Goal: Check status: Check status

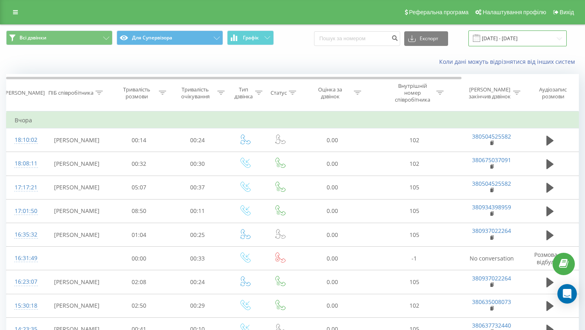
click at [494, 38] on input "[DATE] - [DATE]" at bounding box center [518, 38] width 98 height 16
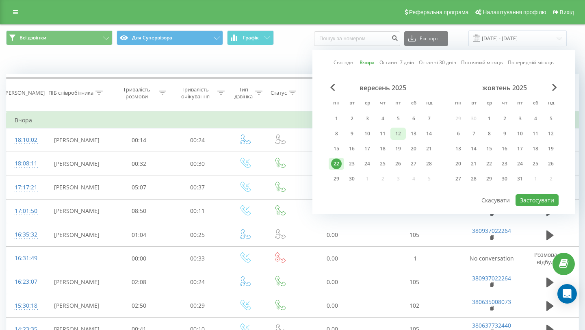
click at [402, 133] on div "12" at bounding box center [398, 133] width 11 height 11
click at [527, 197] on button "Застосувати" at bounding box center [537, 200] width 43 height 12
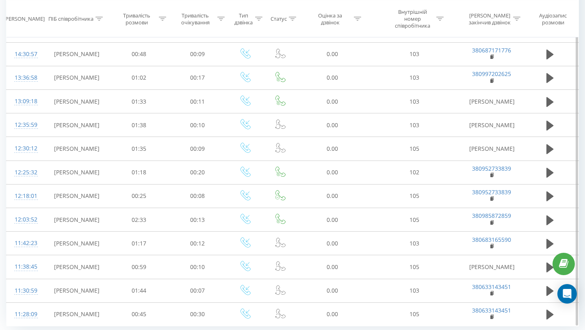
scroll to position [420, 0]
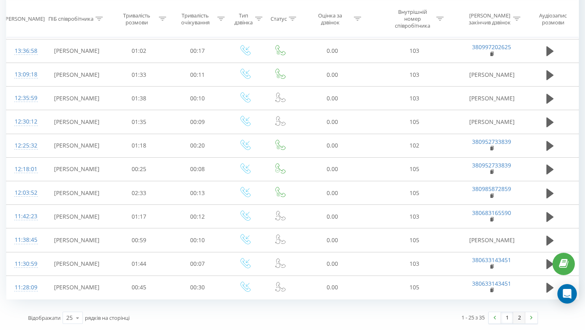
click at [522, 318] on link "2" at bounding box center [519, 317] width 12 height 11
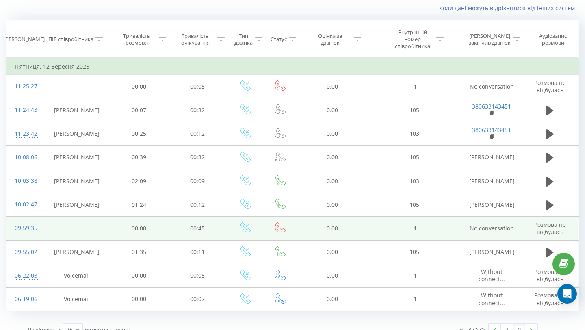
scroll to position [65, 0]
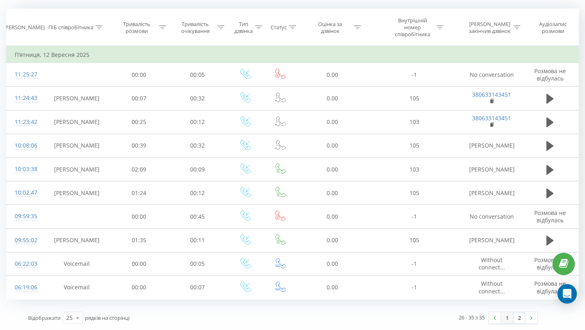
click at [508, 317] on link "1" at bounding box center [507, 317] width 12 height 11
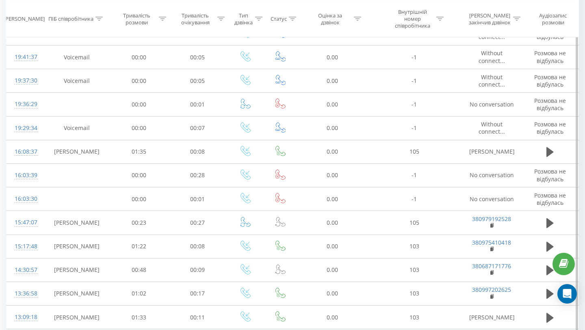
scroll to position [420, 0]
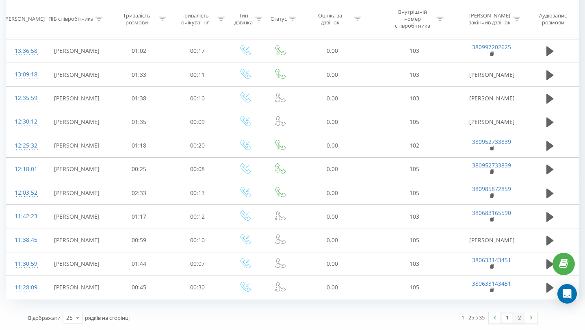
click at [517, 322] on link "2" at bounding box center [519, 317] width 12 height 11
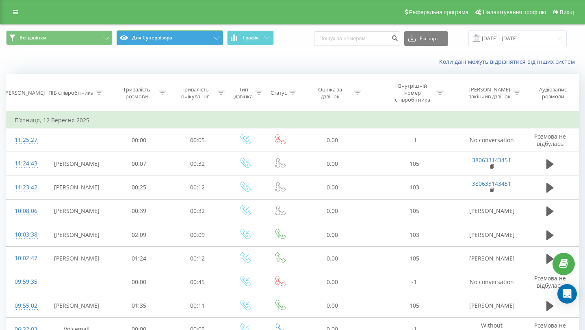
click at [172, 36] on button "Для Супервізора" at bounding box center [170, 37] width 107 height 15
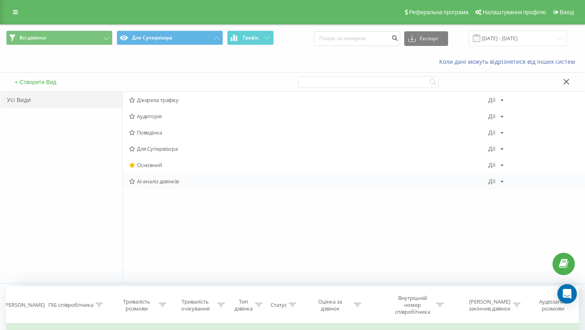
click at [160, 178] on span "AI-аналіз дзвінків" at bounding box center [308, 181] width 359 height 6
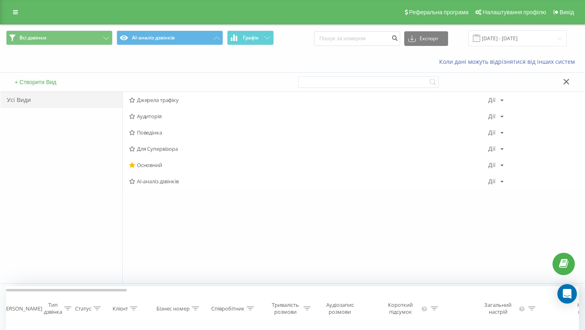
scroll to position [0, 0]
click at [564, 85] on button at bounding box center [567, 82] width 12 height 9
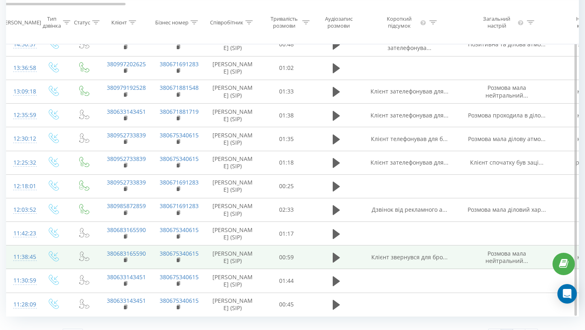
scroll to position [0, 0]
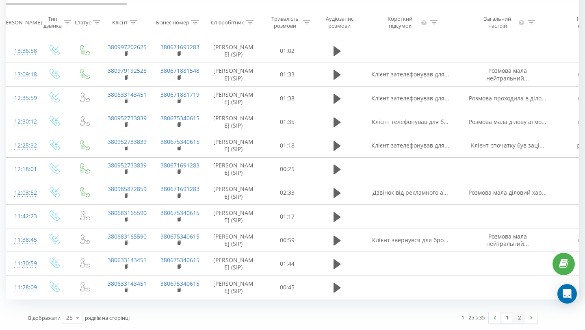
click at [522, 318] on link "2" at bounding box center [519, 317] width 12 height 11
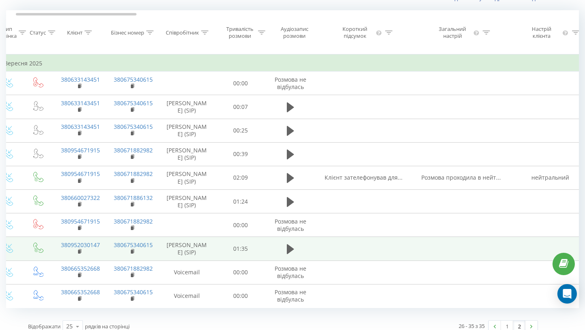
scroll to position [0, 0]
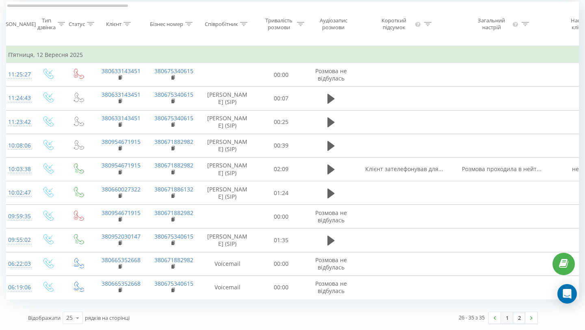
click at [507, 321] on link "1" at bounding box center [507, 317] width 12 height 11
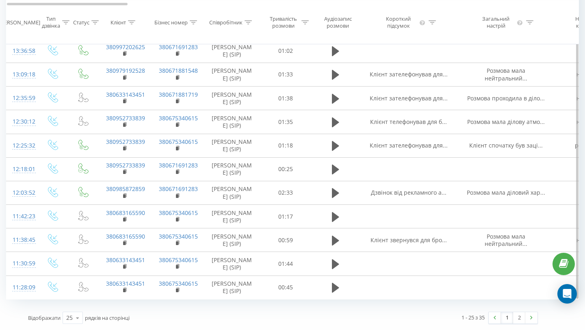
scroll to position [0, 15]
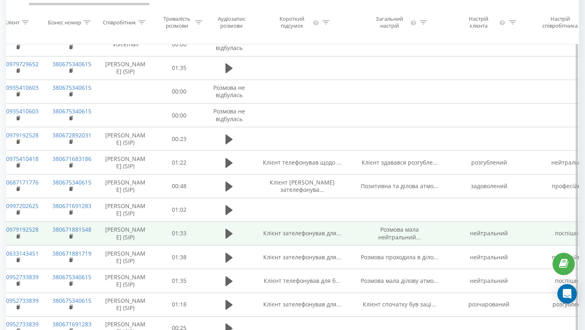
click at [307, 235] on td "Клієнт зателефонував для..." at bounding box center [303, 234] width 98 height 24
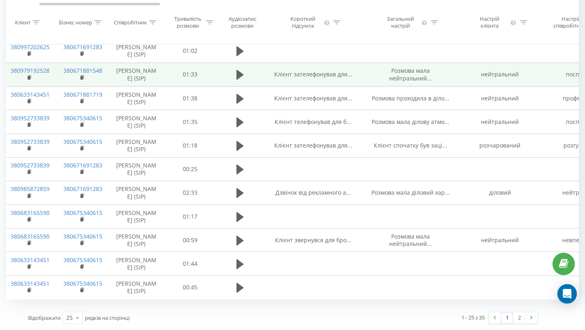
scroll to position [0, 108]
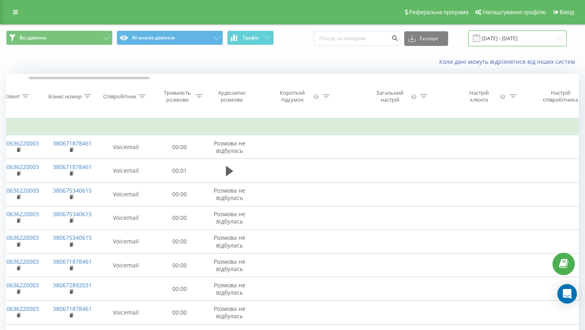
click at [518, 39] on input "[DATE] - [DATE]" at bounding box center [518, 38] width 98 height 16
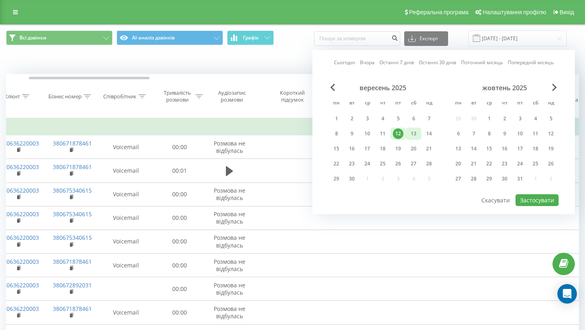
click at [411, 136] on div "13" at bounding box center [414, 133] width 11 height 11
click at [534, 203] on button "Застосувати" at bounding box center [537, 200] width 43 height 12
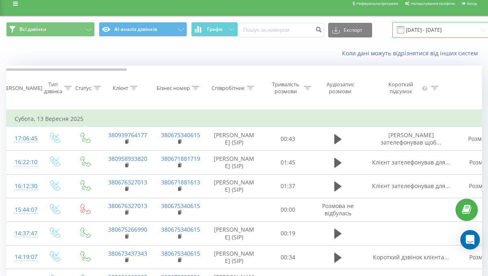
click at [412, 35] on input "[DATE] - [DATE]" at bounding box center [441, 30] width 98 height 16
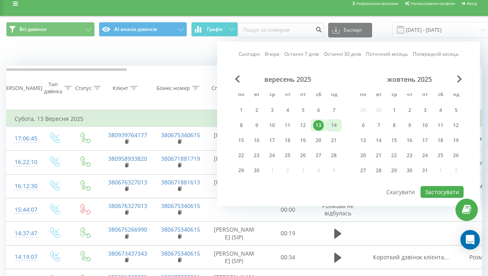
click at [334, 126] on div "14" at bounding box center [333, 125] width 11 height 11
click at [439, 192] on button "Застосувати" at bounding box center [441, 192] width 43 height 12
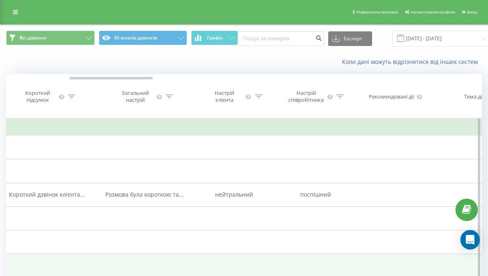
scroll to position [0, 364]
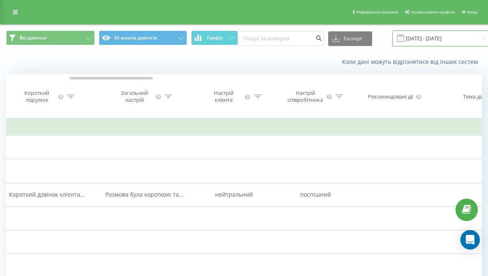
click at [415, 38] on input "[DATE] - [DATE]" at bounding box center [441, 38] width 98 height 16
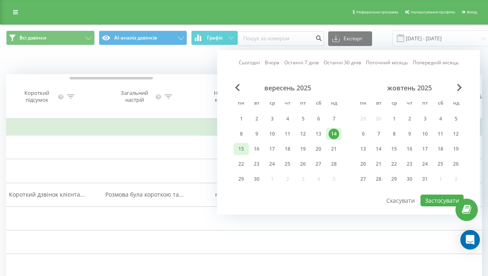
click at [242, 149] on div "15" at bounding box center [241, 149] width 11 height 11
click at [435, 199] on button "Застосувати" at bounding box center [441, 200] width 43 height 12
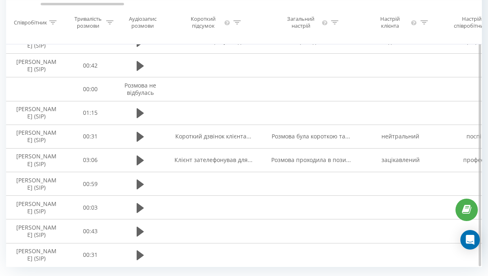
scroll to position [0, 202]
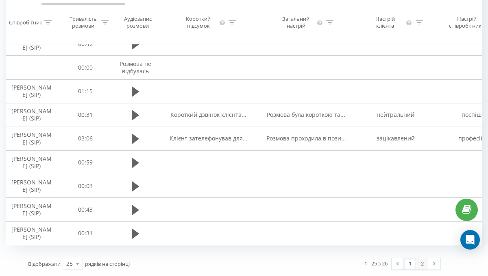
click at [425, 261] on link "2" at bounding box center [422, 263] width 12 height 11
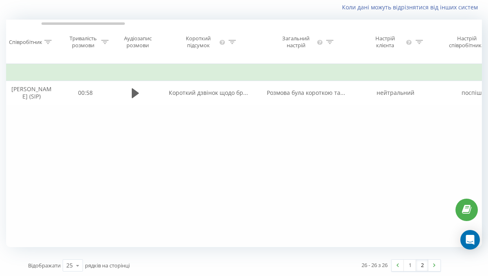
scroll to position [54, 0]
click at [409, 270] on link "1" at bounding box center [410, 265] width 12 height 11
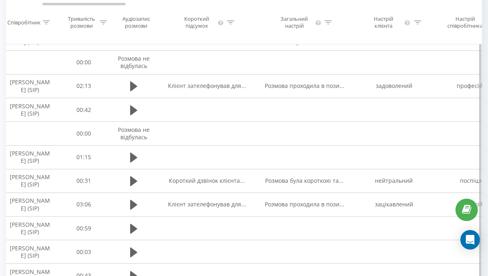
scroll to position [435, 0]
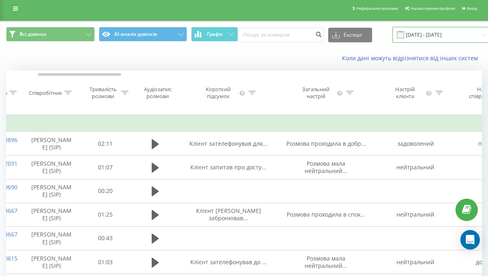
click at [418, 35] on input "[DATE] - [DATE]" at bounding box center [441, 35] width 98 height 16
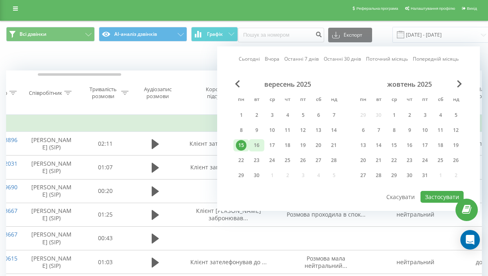
click at [256, 145] on div "16" at bounding box center [256, 145] width 11 height 11
click at [424, 196] on button "Застосувати" at bounding box center [441, 197] width 43 height 12
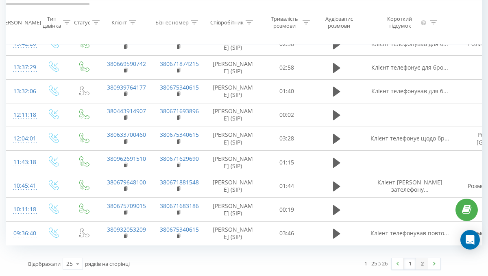
click at [423, 265] on link "2" at bounding box center [422, 263] width 12 height 11
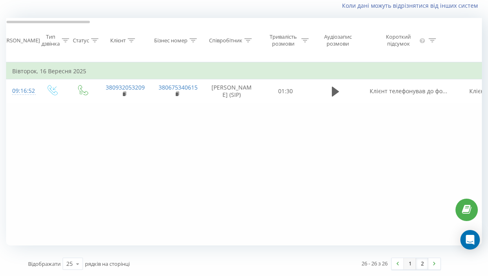
click at [410, 263] on link "1" at bounding box center [410, 263] width 12 height 11
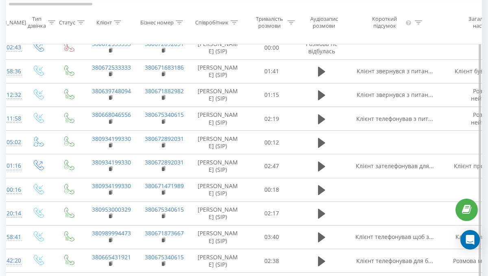
scroll to position [0, 21]
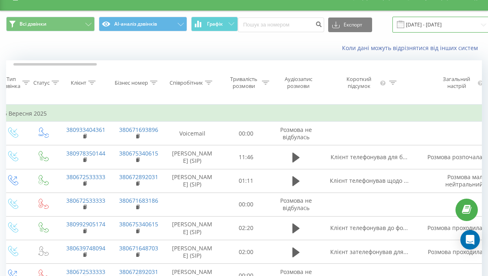
click at [403, 22] on input "[DATE] - [DATE]" at bounding box center [441, 25] width 98 height 16
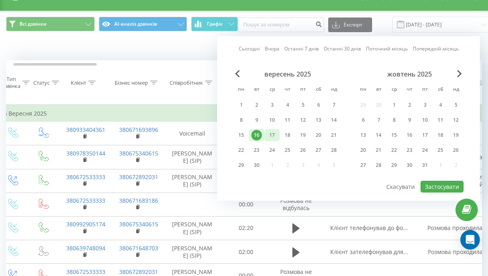
click at [270, 137] on div "17" at bounding box center [272, 135] width 11 height 11
click at [436, 185] on button "Застосувати" at bounding box center [441, 186] width 43 height 12
type input "[DATE] - [DATE]"
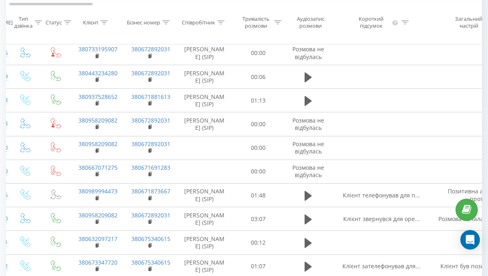
scroll to position [156, 0]
